Goal: Transaction & Acquisition: Purchase product/service

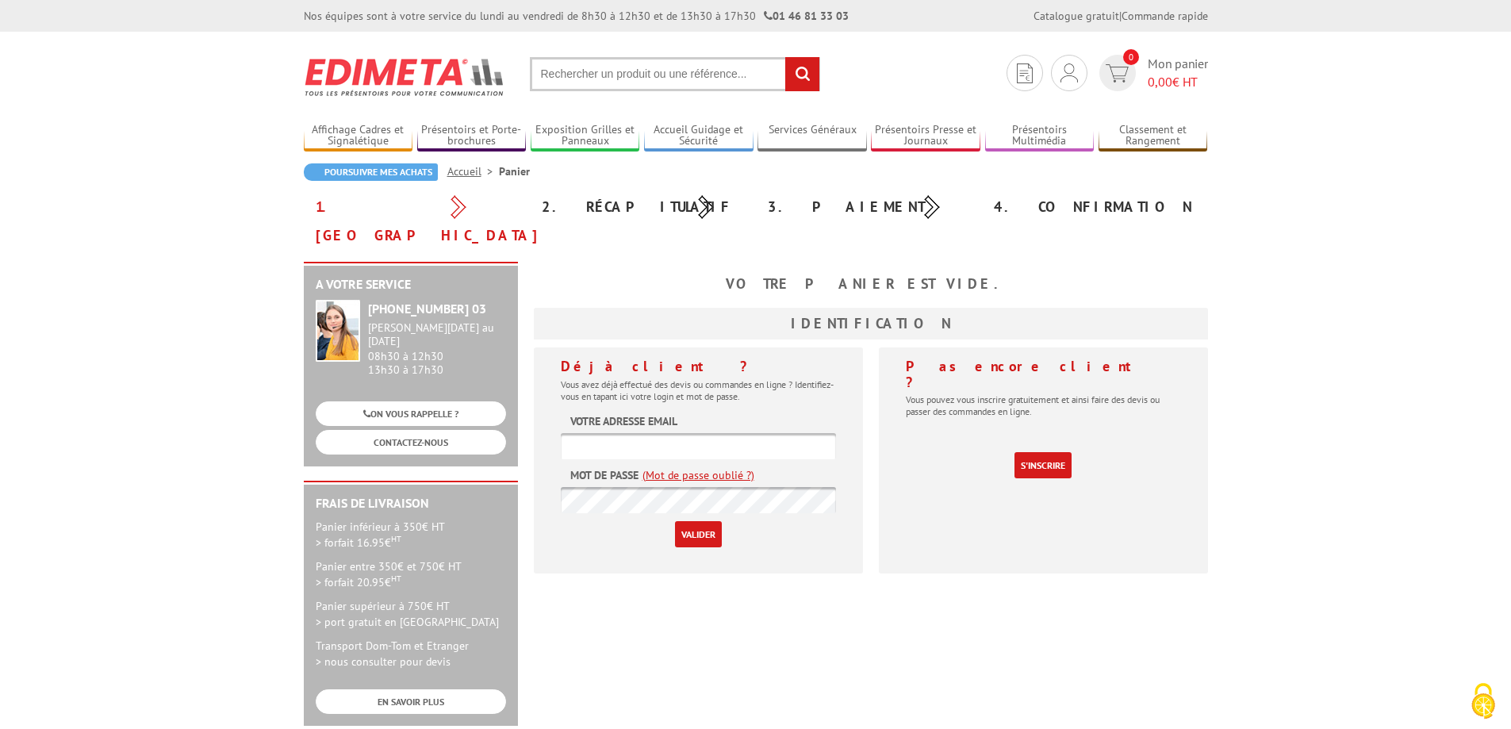
type input "[EMAIL_ADDRESS][PERSON_NAME][DOMAIN_NAME]"
click at [702, 521] on input "Valider" at bounding box center [698, 534] width 47 height 26
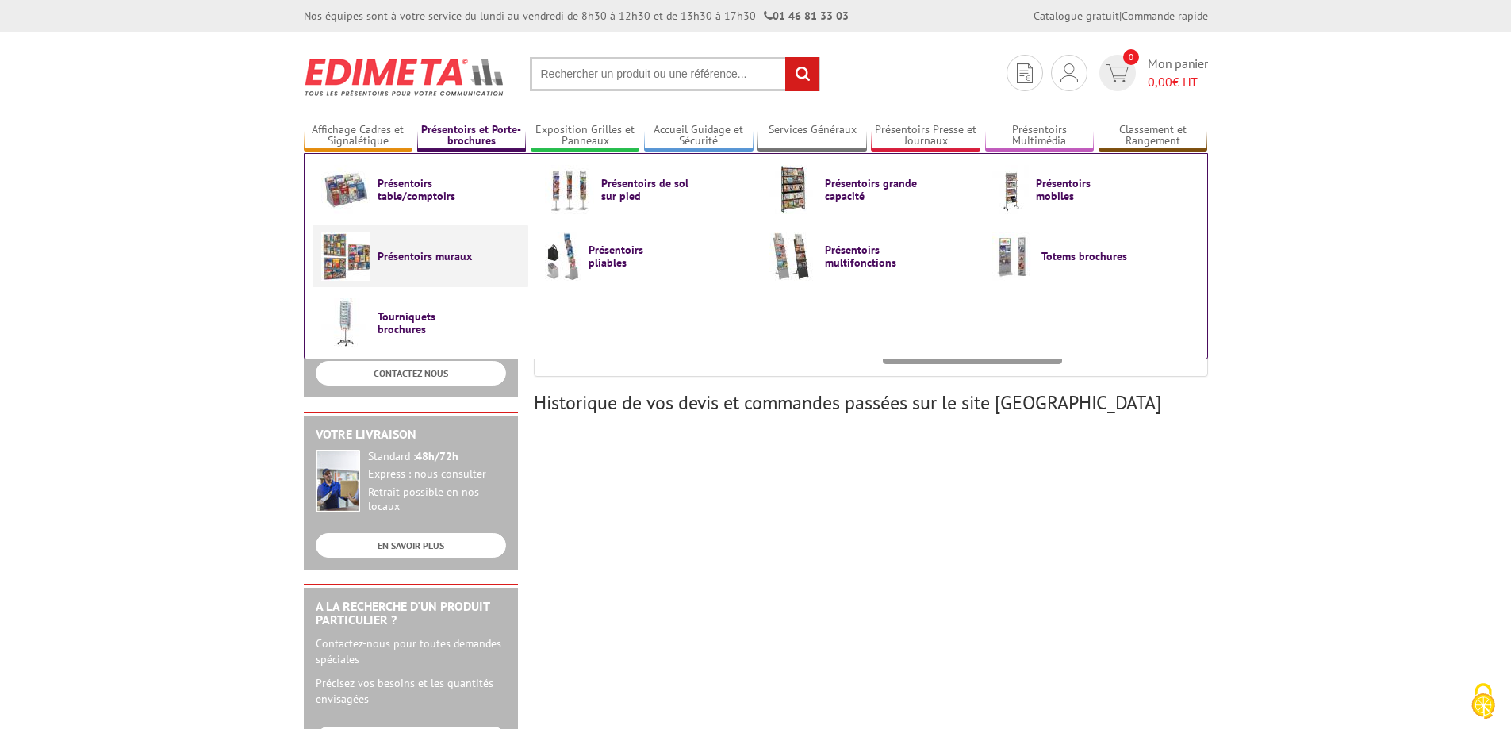
click at [435, 256] on span "Présentoirs muraux" at bounding box center [425, 256] width 95 height 13
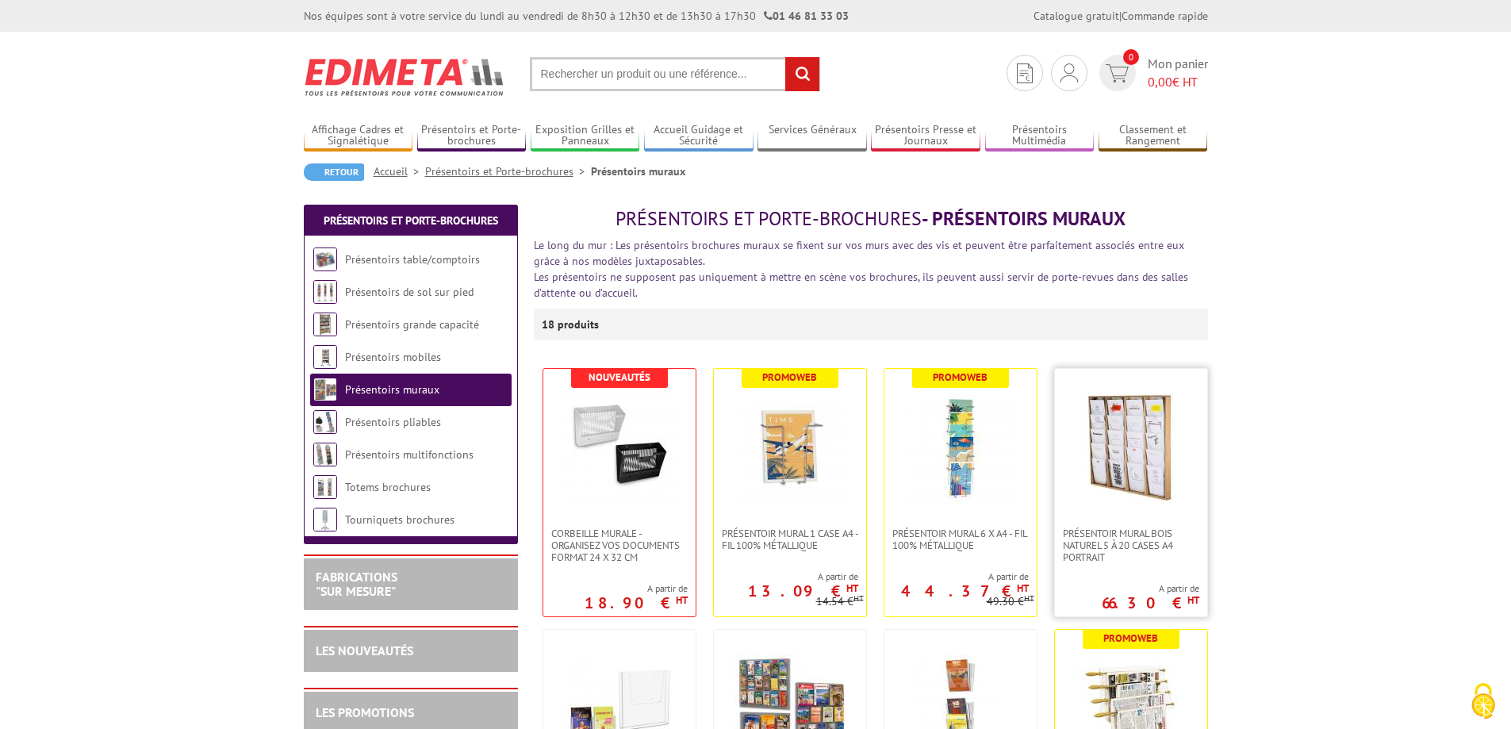
click at [1132, 447] on img at bounding box center [1131, 448] width 111 height 111
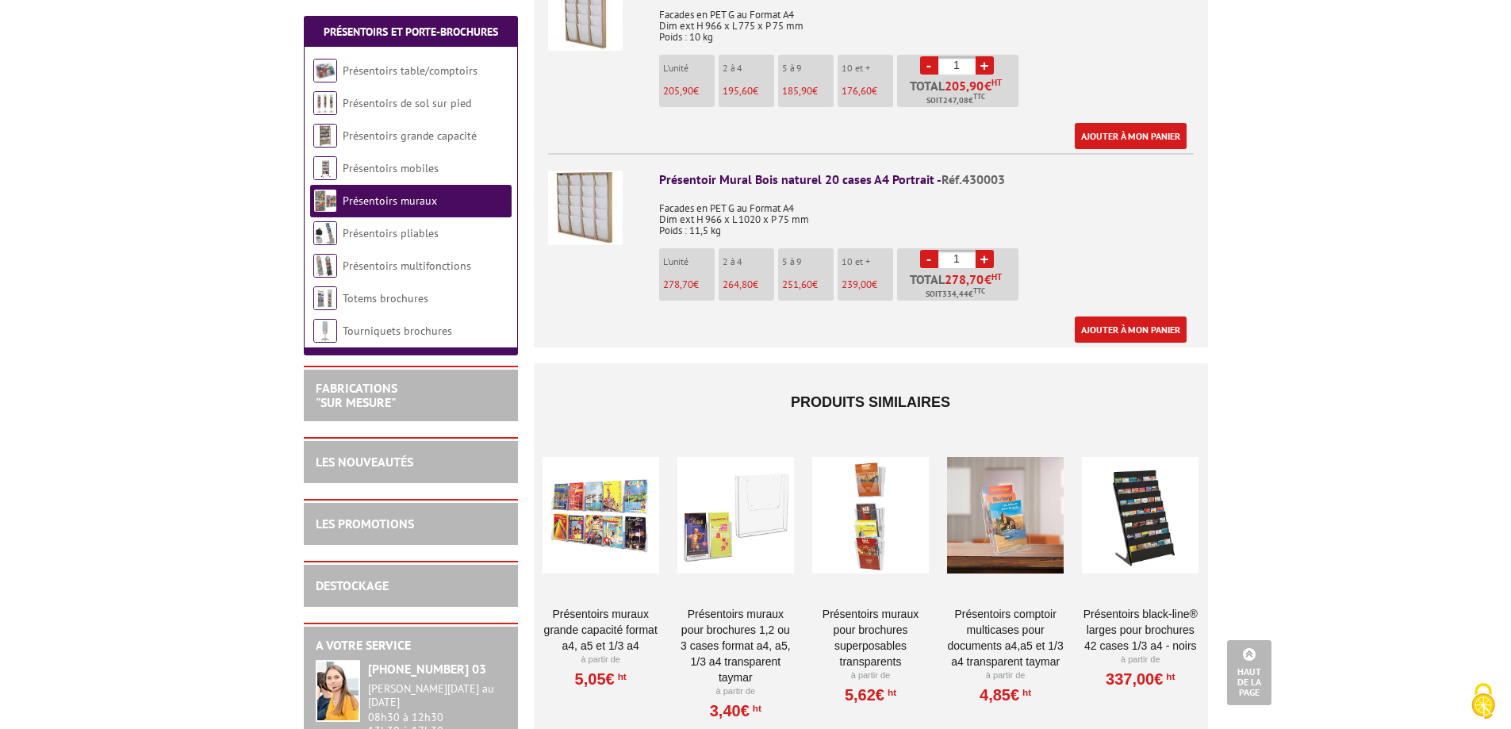
scroll to position [1110, 0]
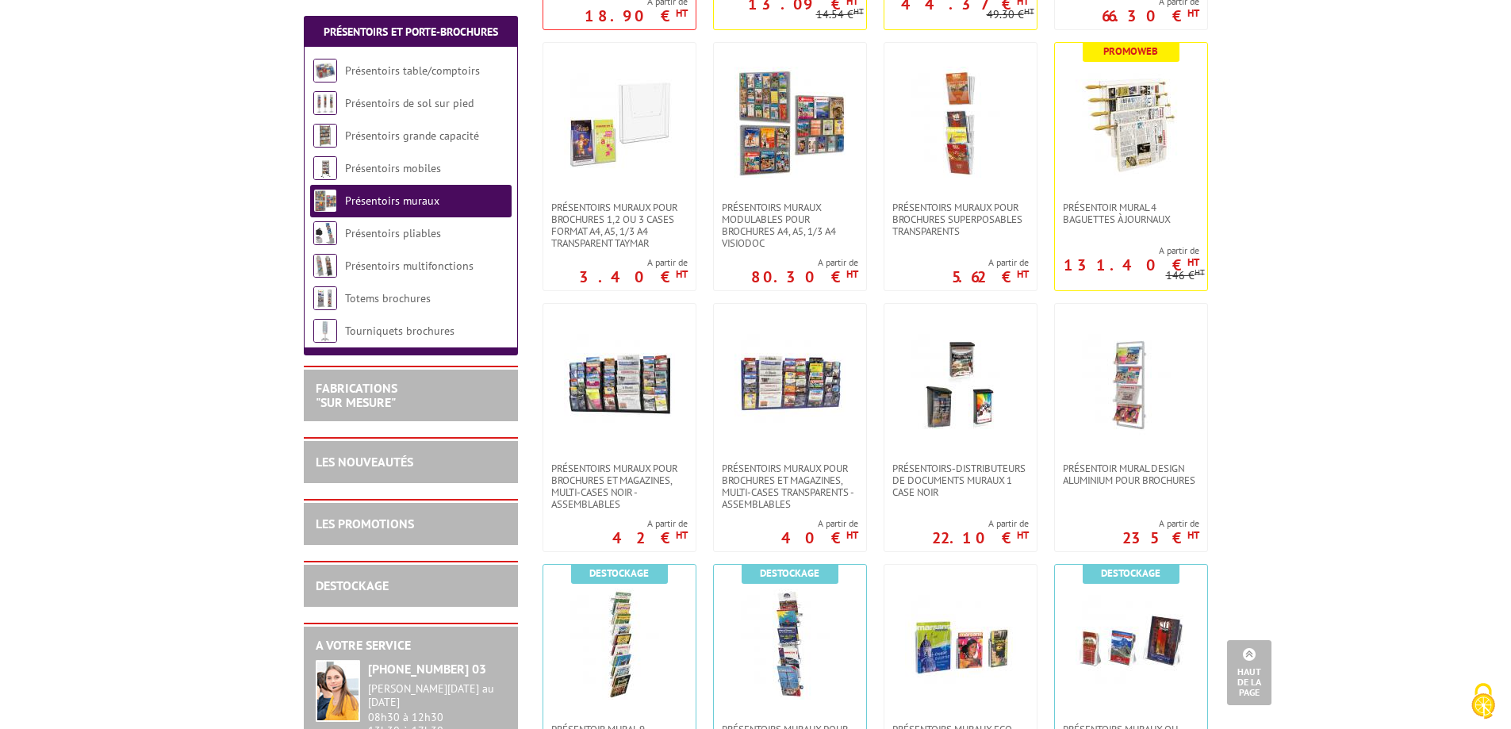
scroll to position [635, 0]
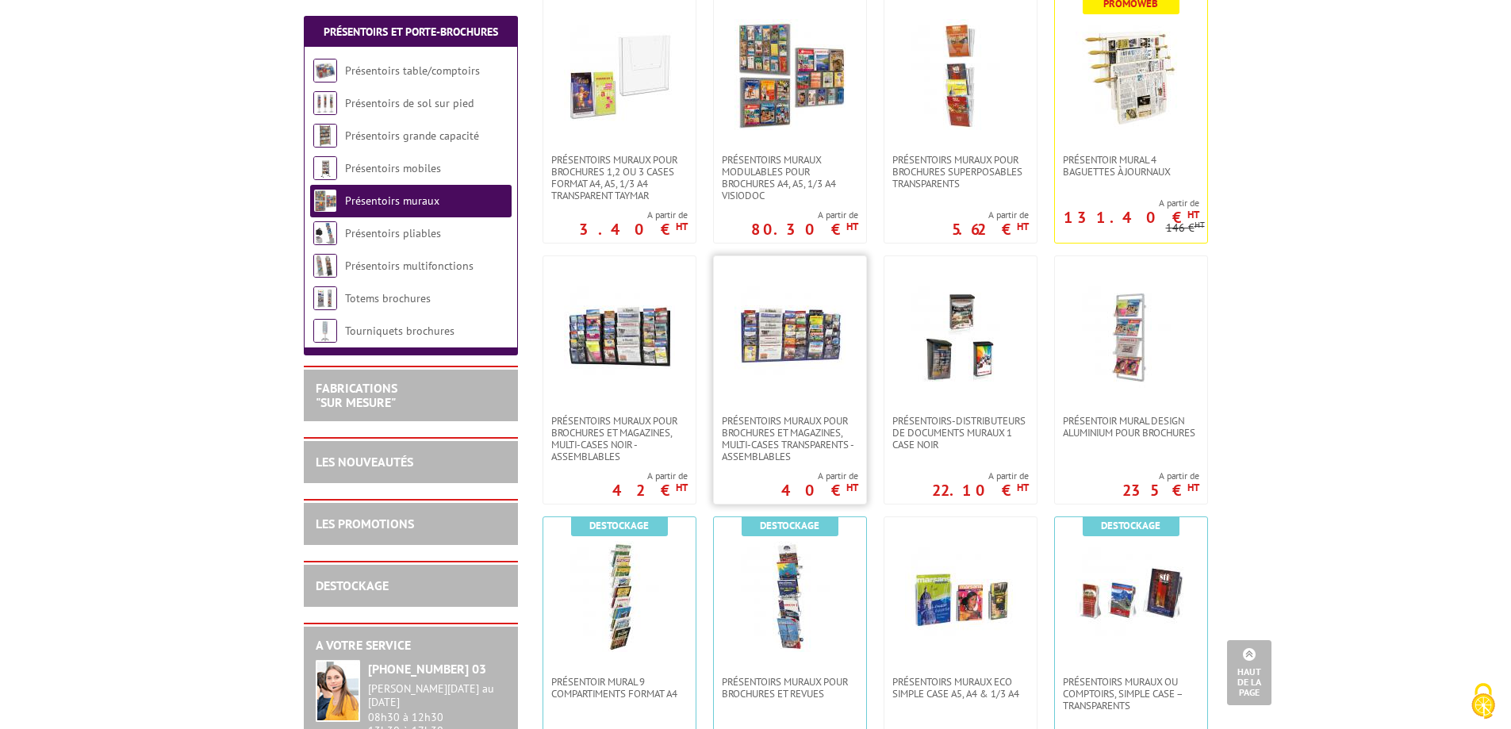
click at [792, 366] on img at bounding box center [789, 335] width 111 height 111
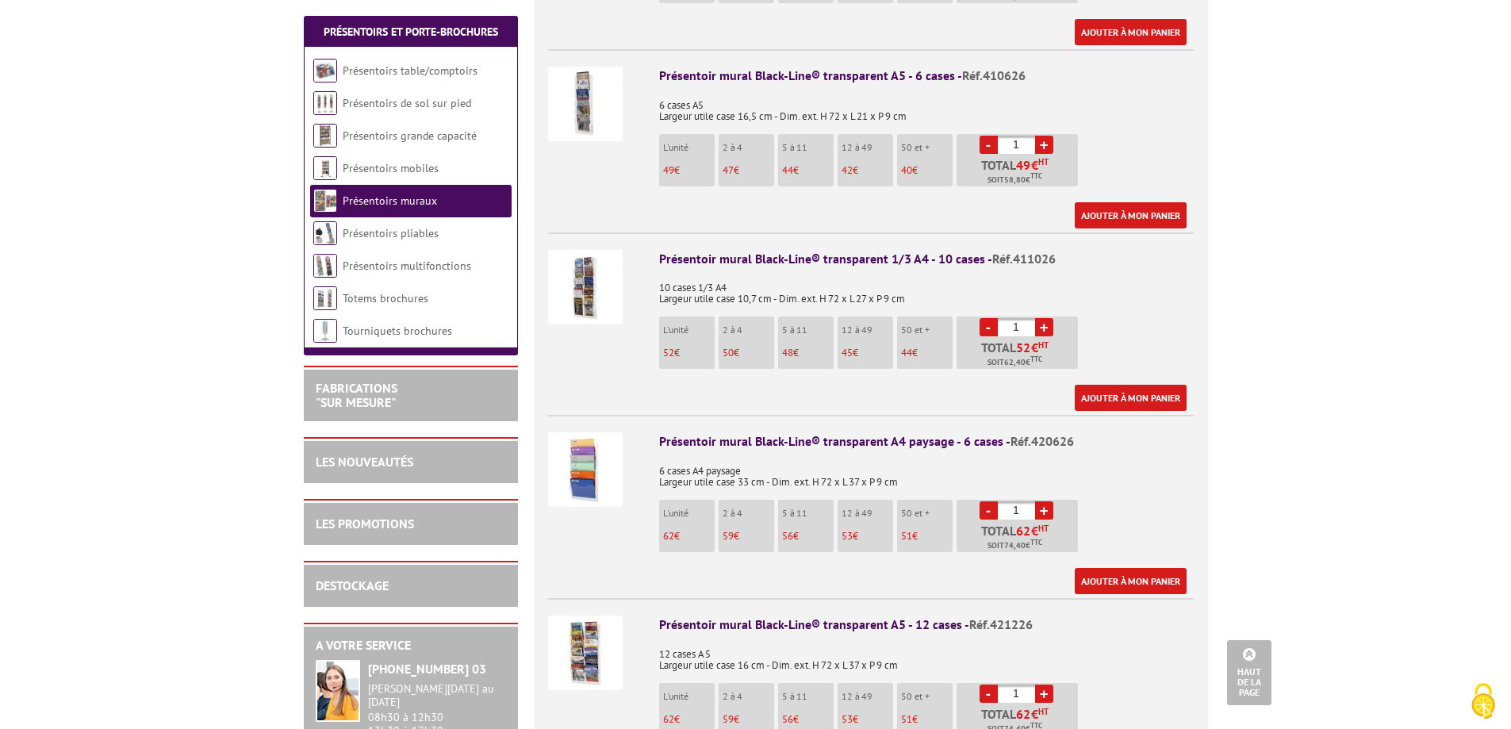
scroll to position [793, 0]
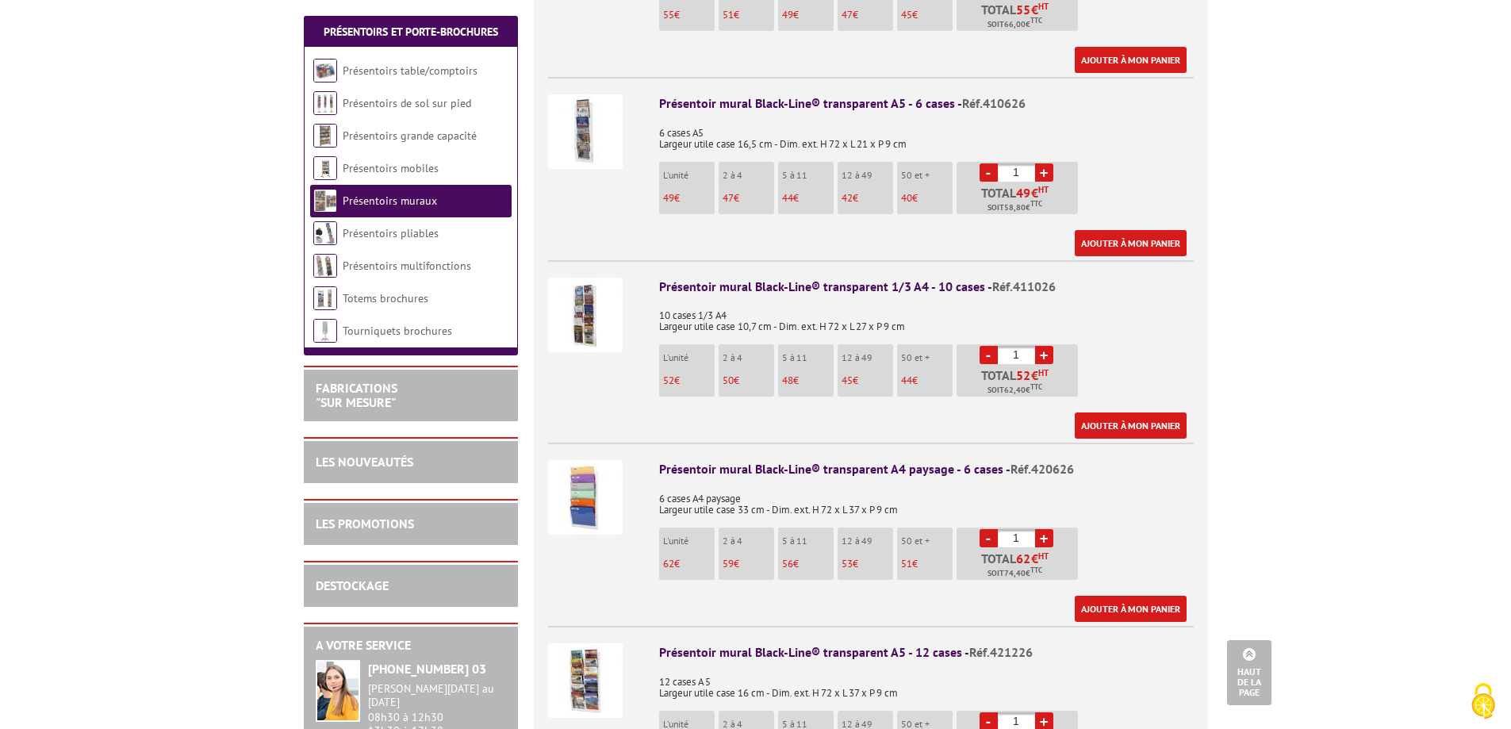
click at [581, 94] on img at bounding box center [585, 131] width 75 height 75
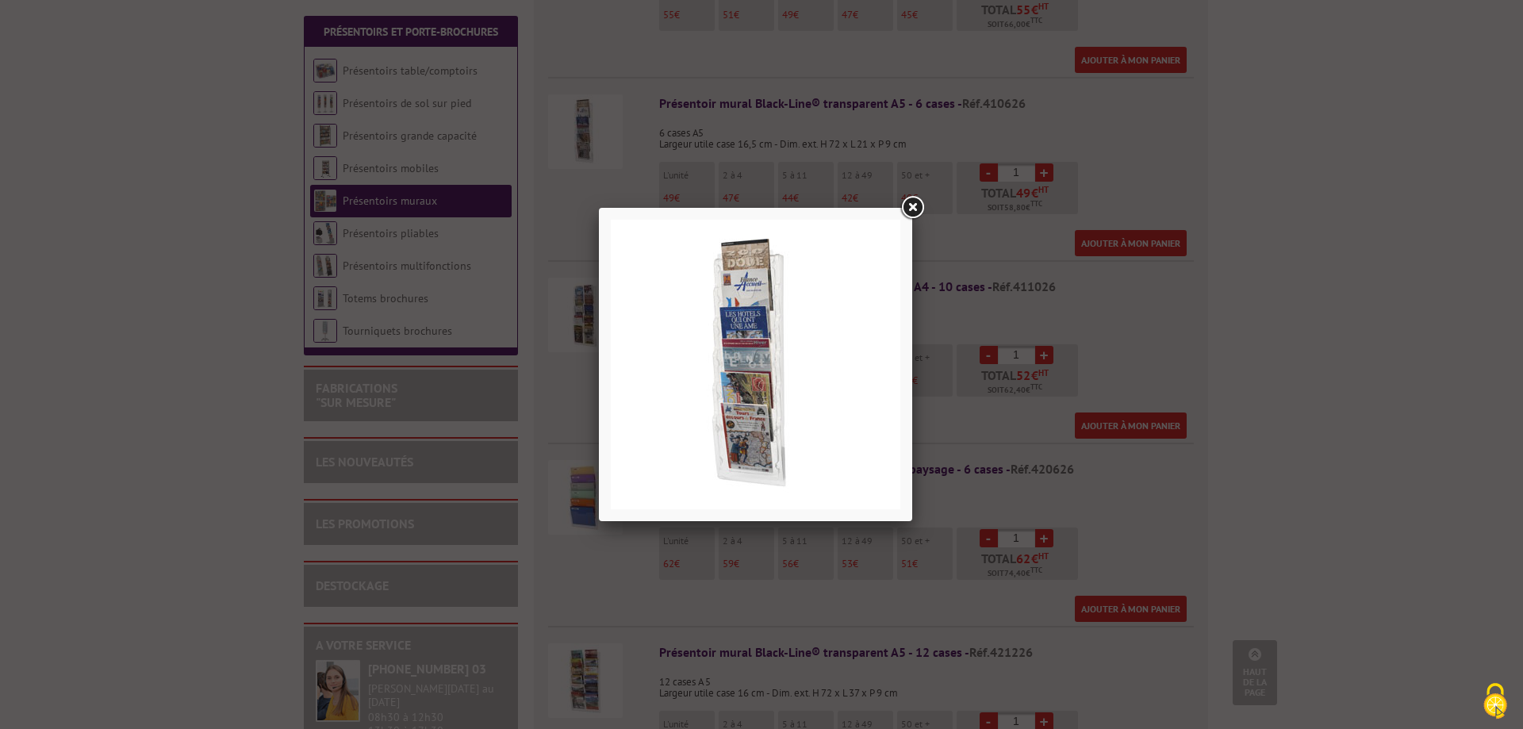
click at [915, 209] on link at bounding box center [912, 208] width 29 height 29
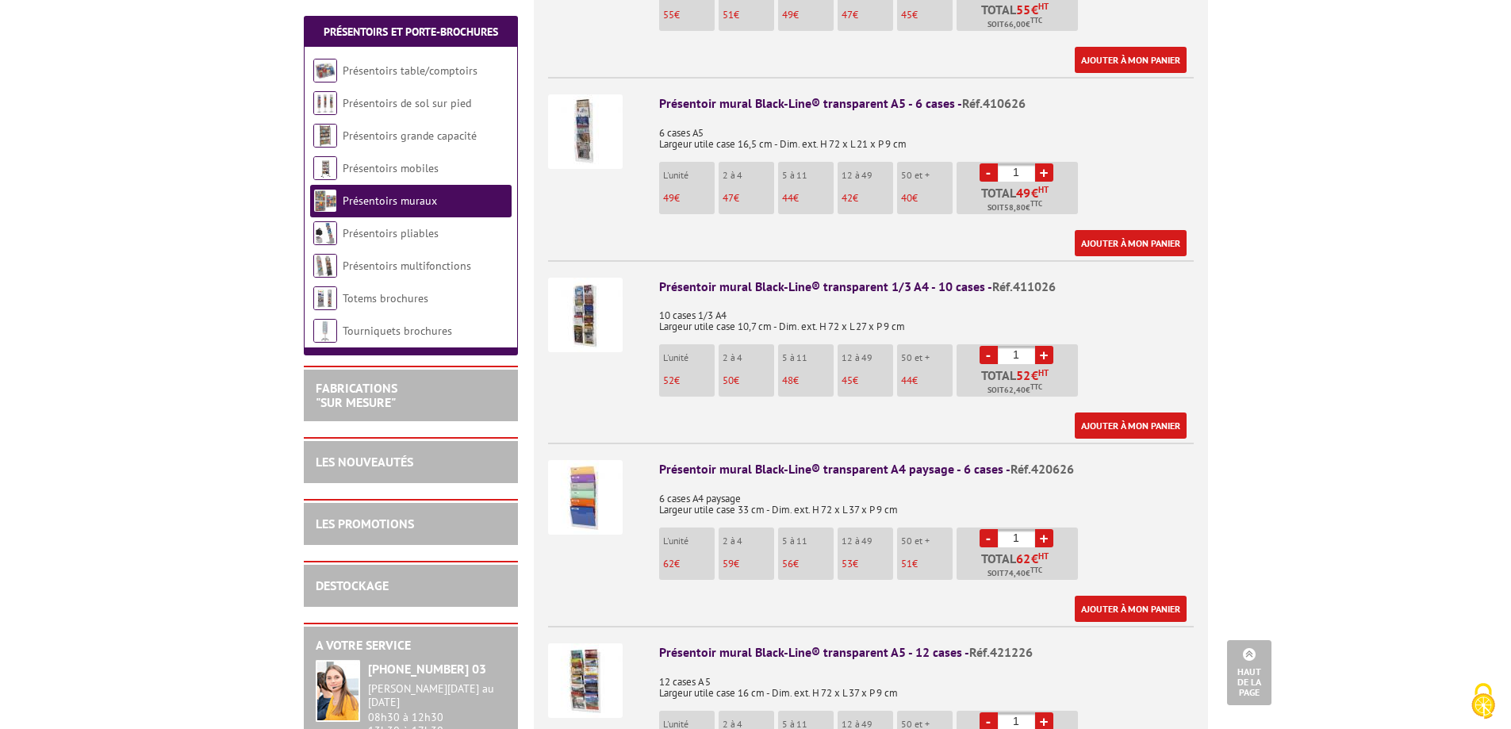
click at [579, 650] on img at bounding box center [585, 680] width 75 height 75
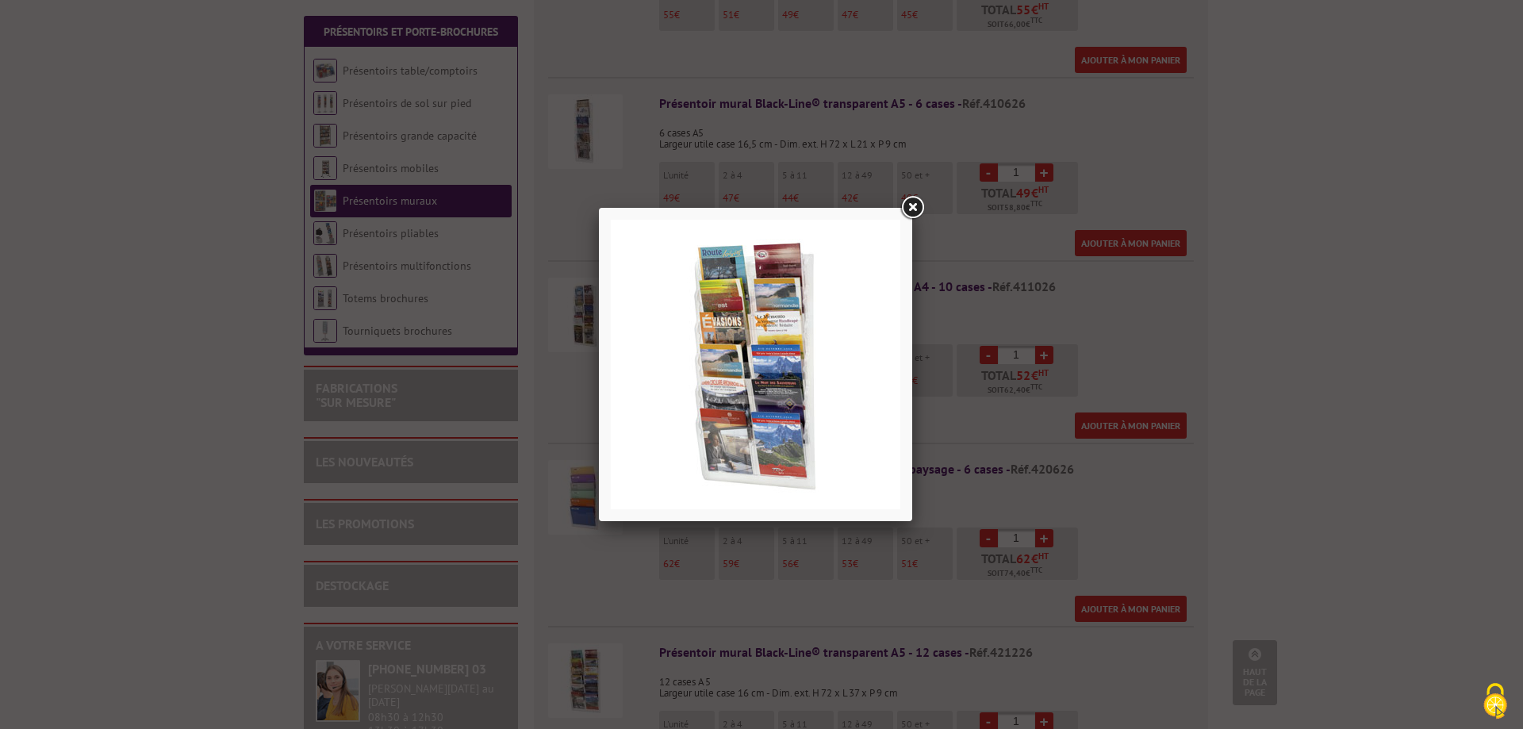
click at [908, 201] on link at bounding box center [912, 208] width 29 height 29
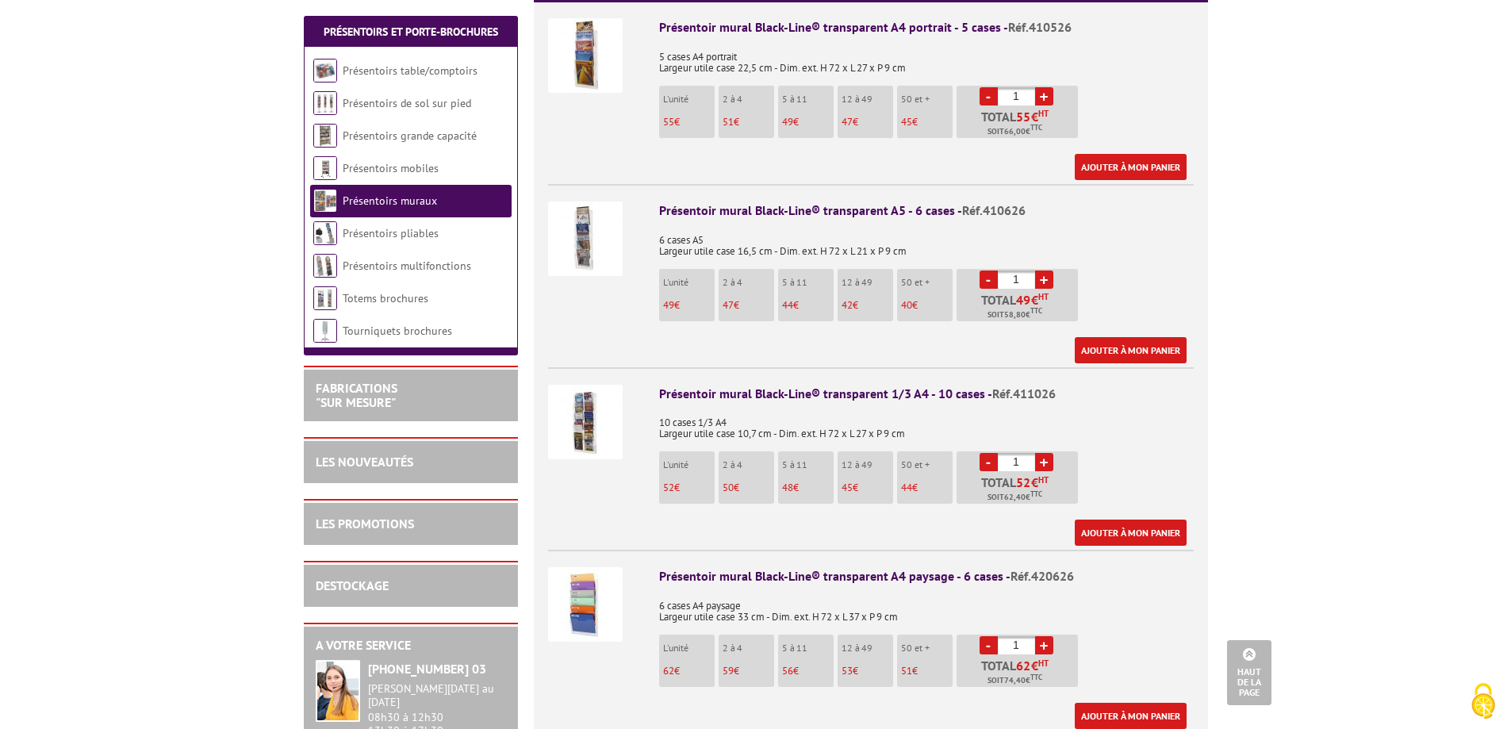
scroll to position [714, 0]
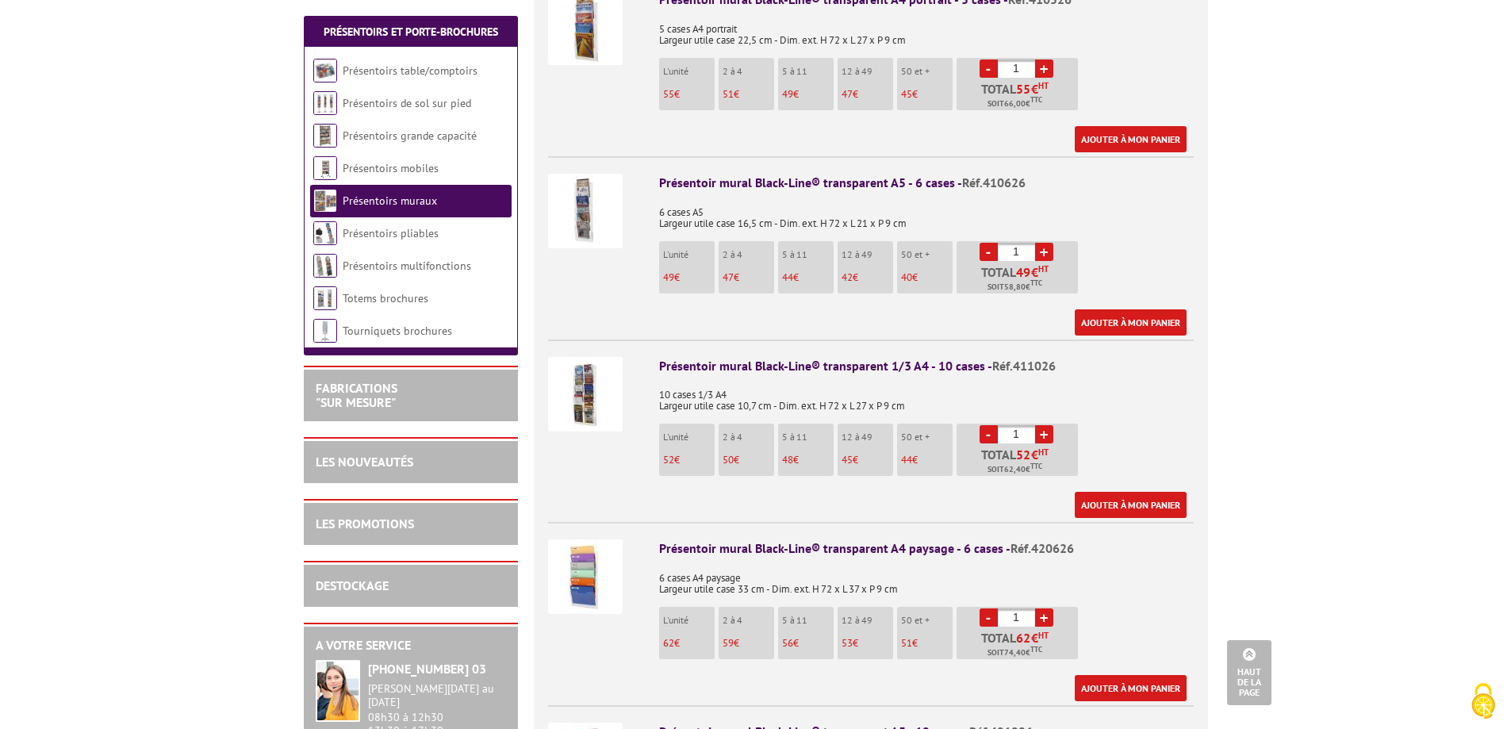
click at [1051, 425] on link "+" at bounding box center [1044, 434] width 18 height 18
type input "2"
click at [1110, 492] on link "Ajouter à mon panier" at bounding box center [1131, 505] width 112 height 26
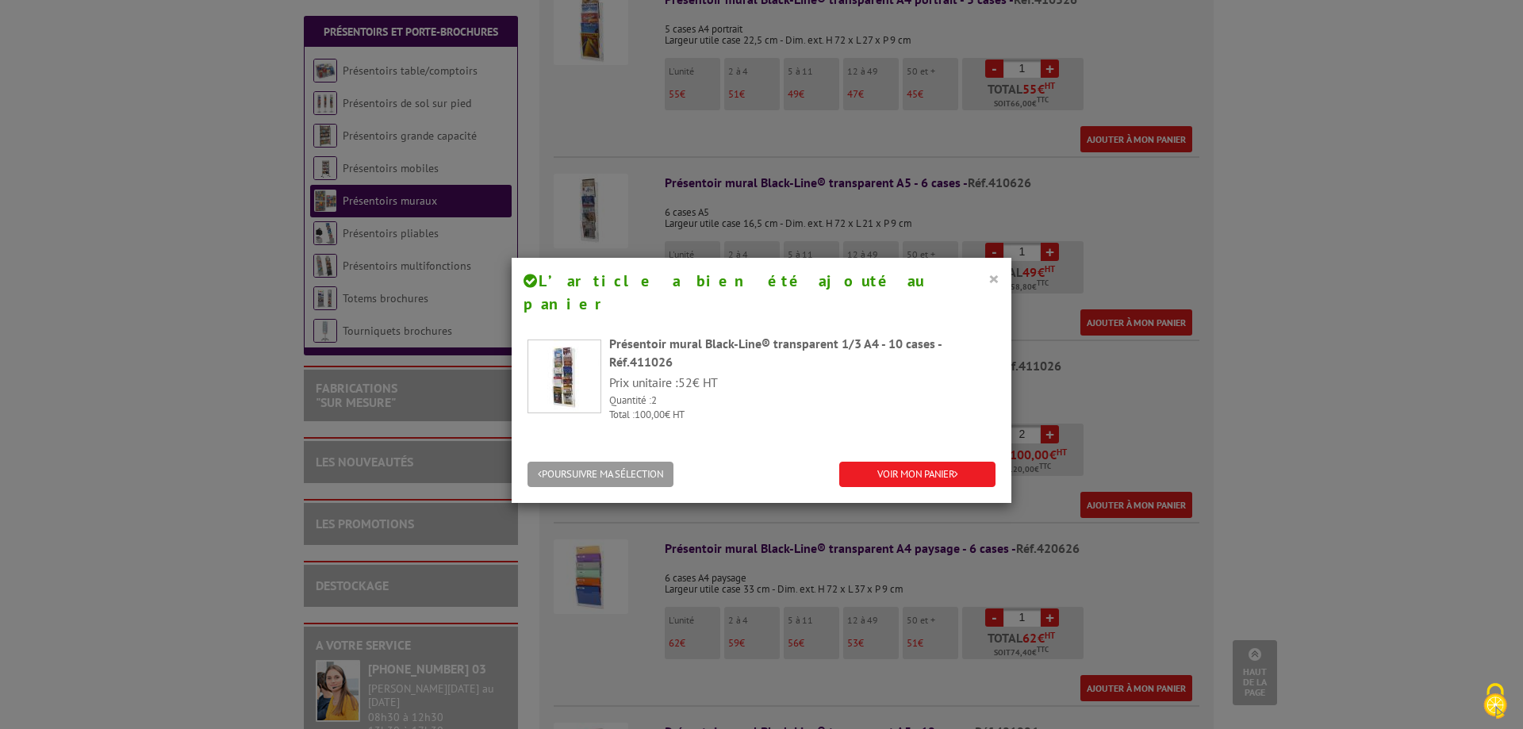
click at [988, 278] on button "×" at bounding box center [993, 278] width 11 height 21
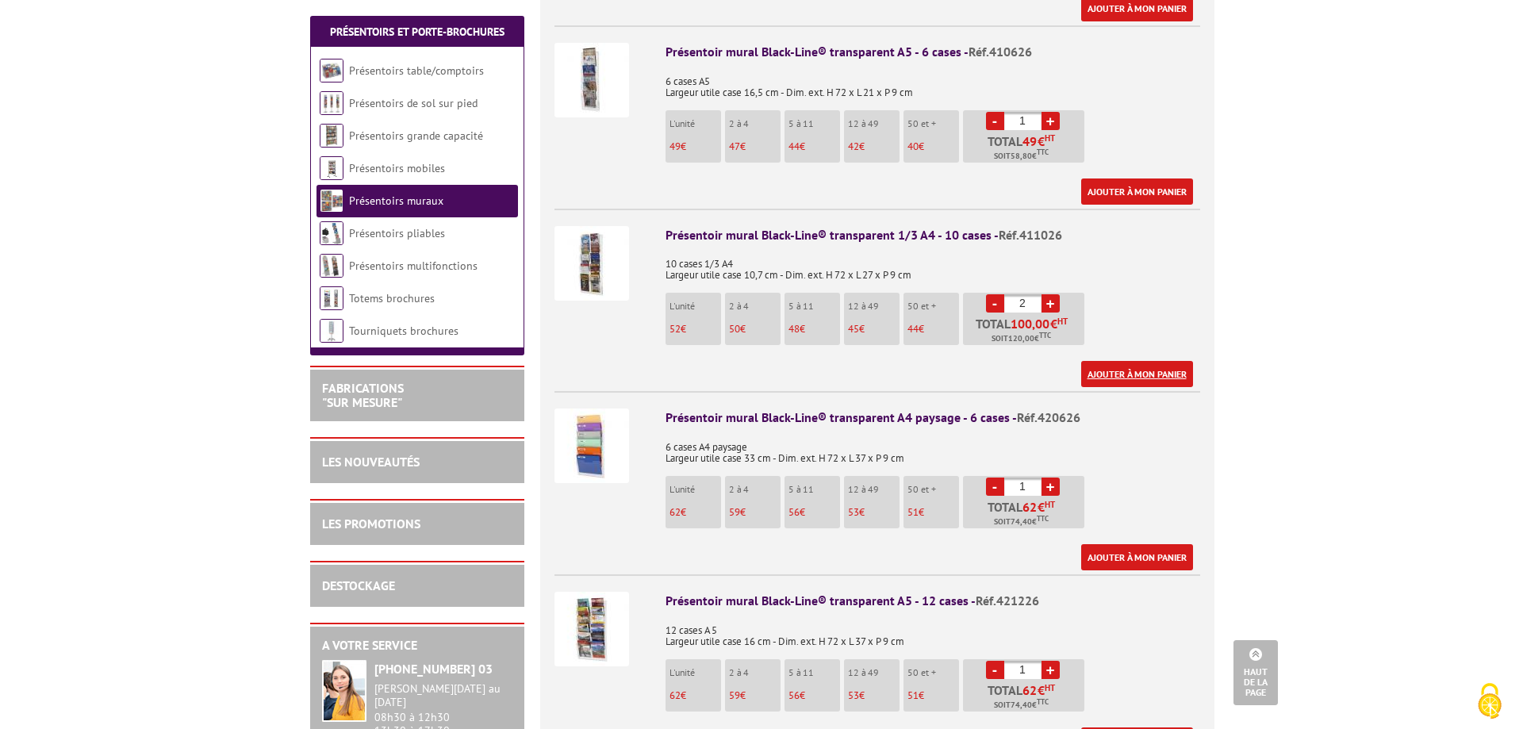
scroll to position [952, 0]
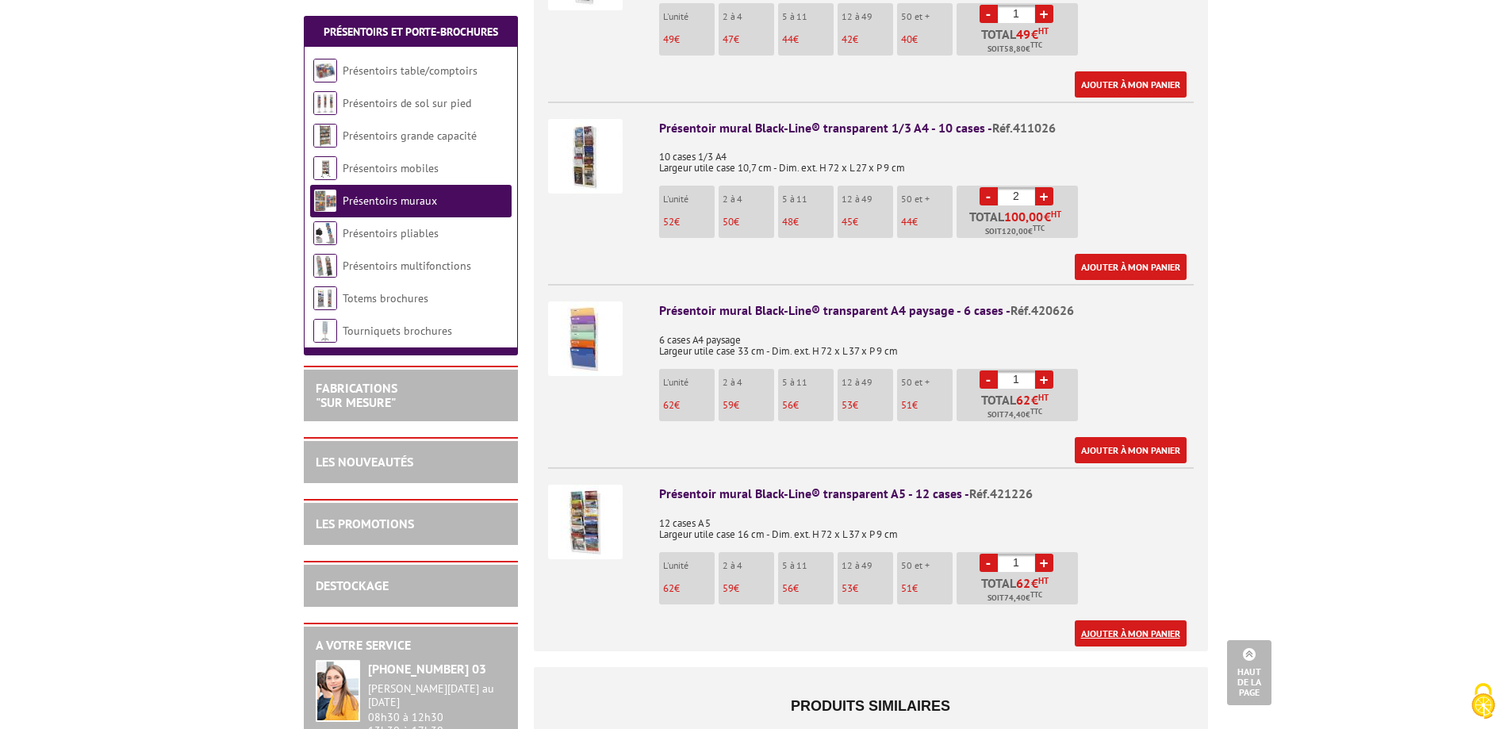
click at [1130, 620] on link "Ajouter à mon panier" at bounding box center [1131, 633] width 112 height 26
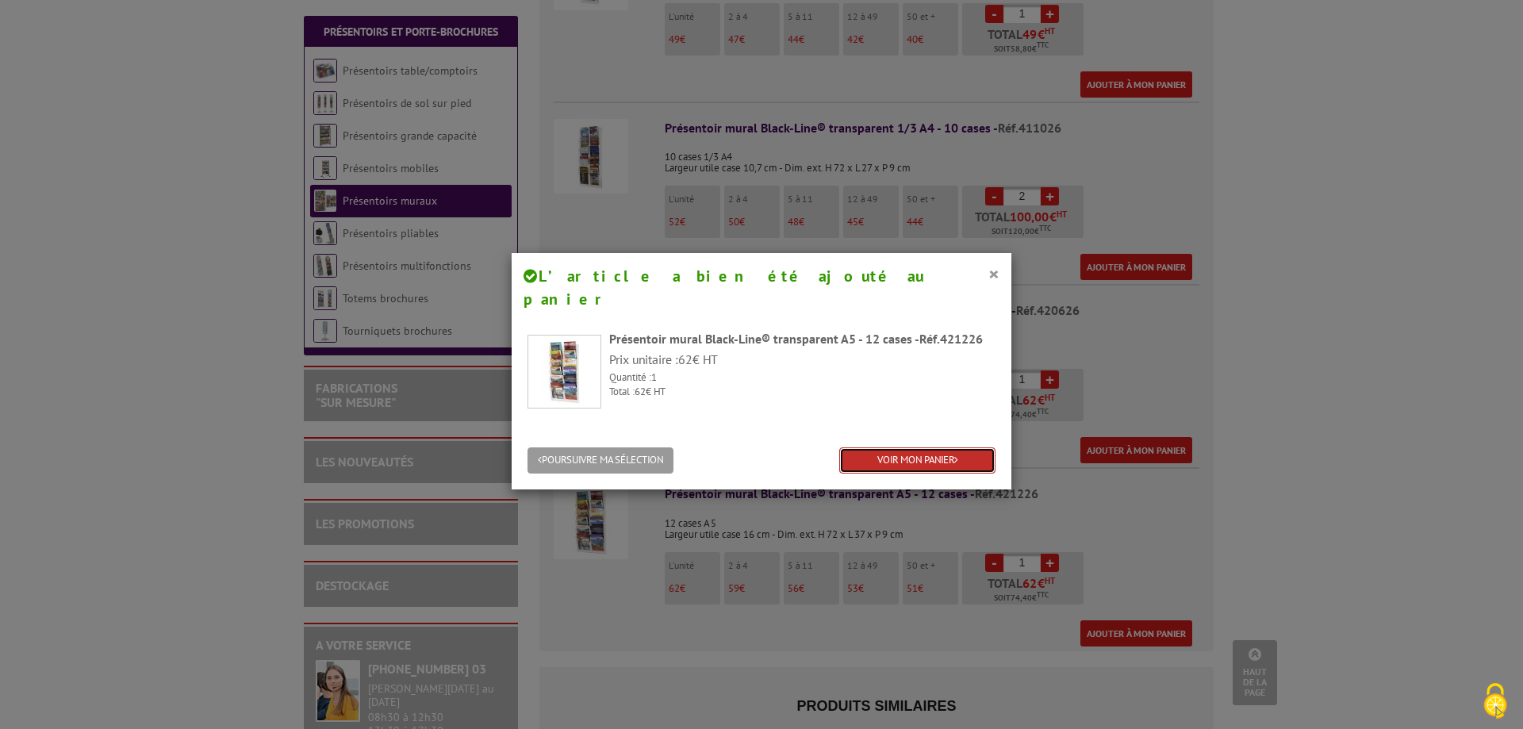
click at [907, 447] on link "VOIR MON PANIER" at bounding box center [917, 460] width 156 height 26
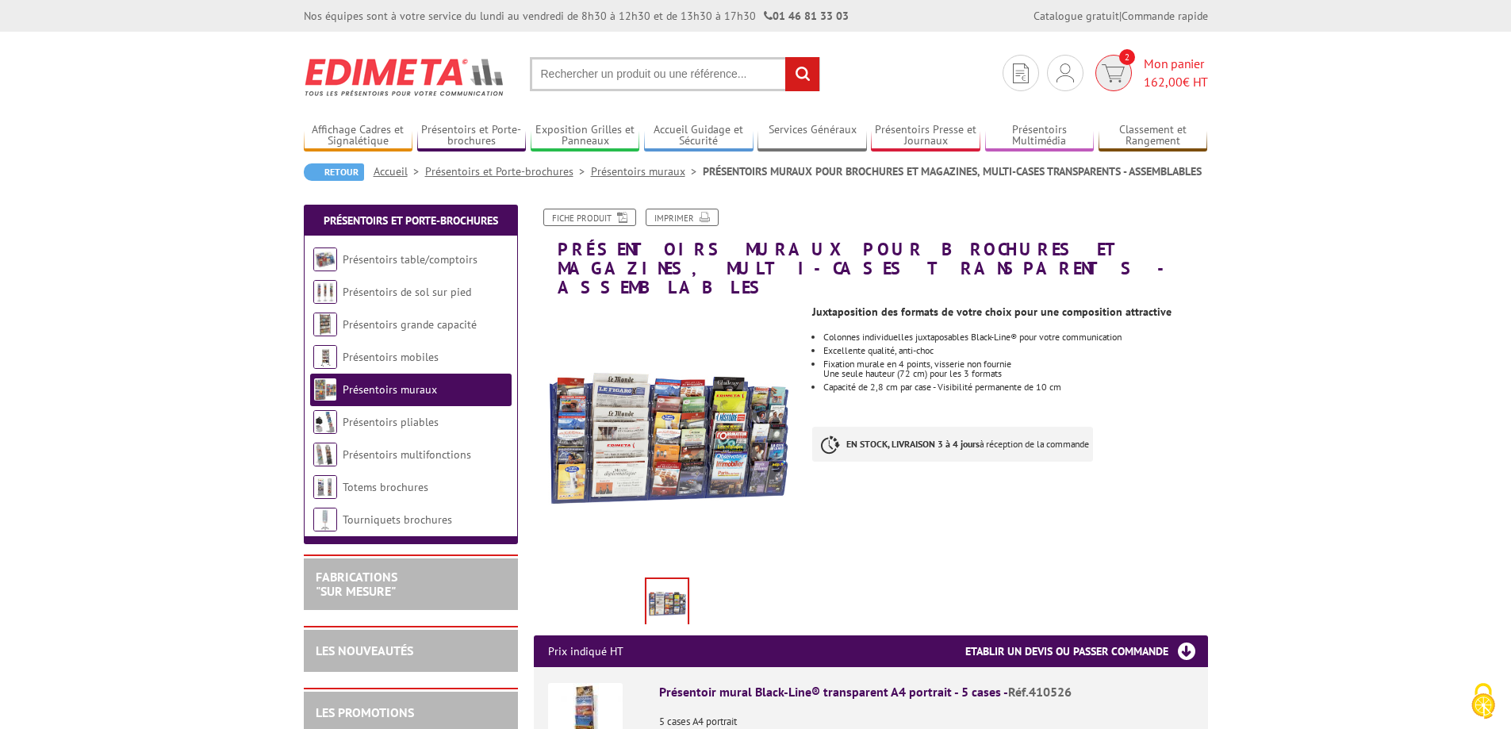
click at [1174, 79] on span "162,00" at bounding box center [1163, 82] width 39 height 16
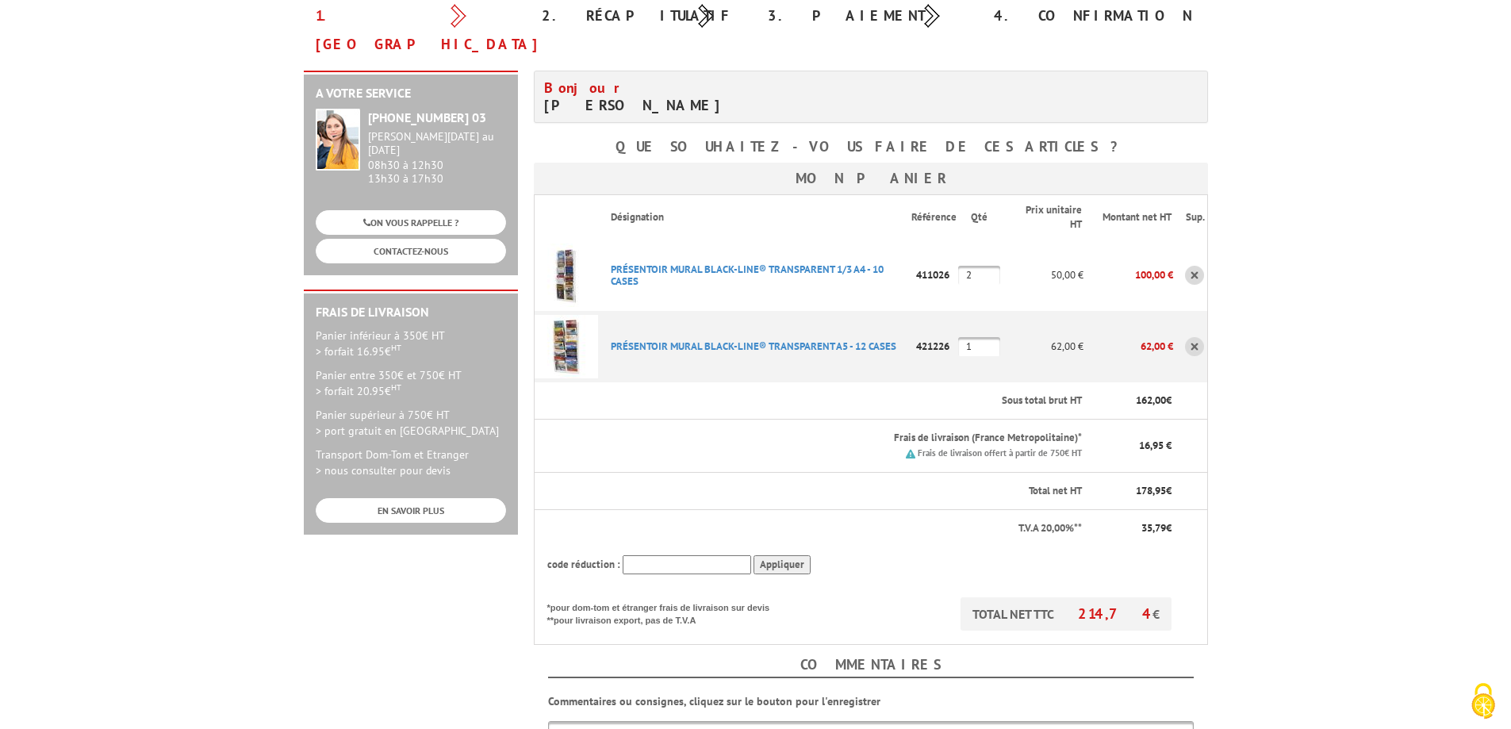
scroll to position [238, 0]
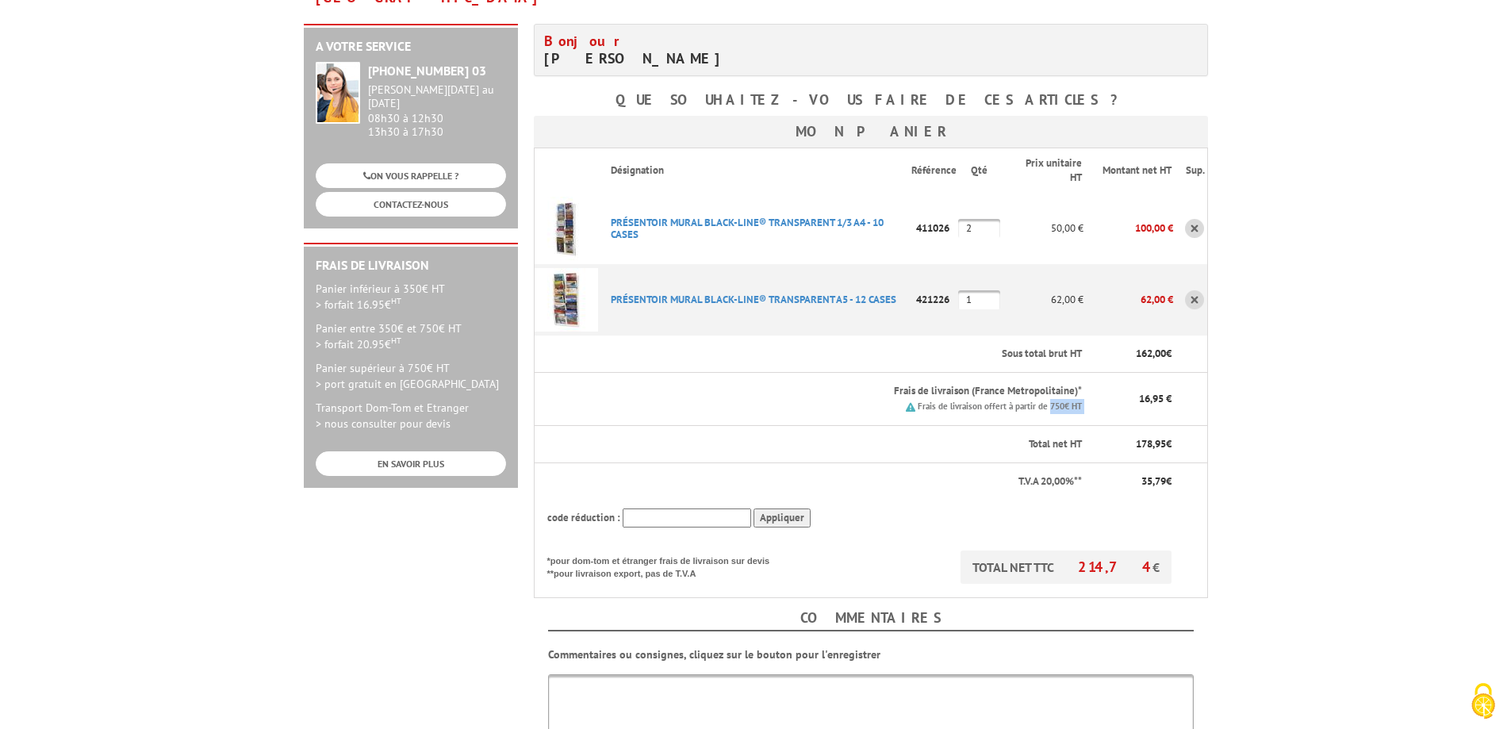
drag, startPoint x: 1049, startPoint y: 379, endPoint x: 1095, endPoint y: 377, distance: 46.1
click at [1095, 377] on tr "Frais de livraison (France Metropolitaine)* Frais de livraison offert à partir …" at bounding box center [870, 399] width 673 height 52
click at [1119, 392] on p "16,95 €" at bounding box center [1133, 399] width 75 height 15
